Goal: Submit feedback/report problem

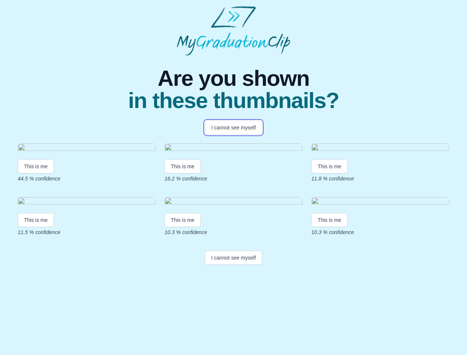
click at [233, 128] on button "I cannot see myself" at bounding box center [233, 128] width 57 height 14
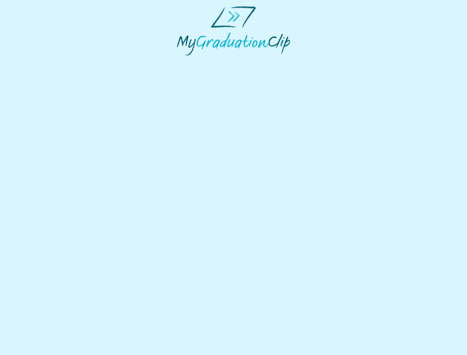
click at [36, 61] on html at bounding box center [233, 30] width 467 height 61
click at [184, 61] on html at bounding box center [233, 30] width 467 height 61
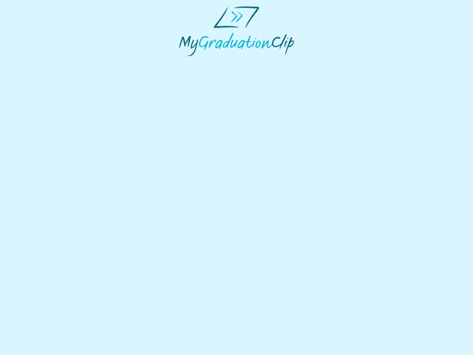
click at [331, 62] on html at bounding box center [236, 31] width 473 height 62
click at [36, 62] on html at bounding box center [236, 31] width 473 height 62
click at [184, 62] on html at bounding box center [236, 31] width 473 height 62
click at [331, 62] on html at bounding box center [236, 31] width 473 height 62
